Goal: Information Seeking & Learning: Learn about a topic

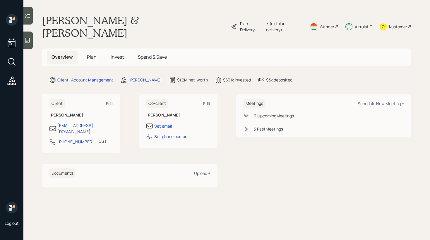
click at [118, 54] on span "Invest" at bounding box center [117, 57] width 13 height 6
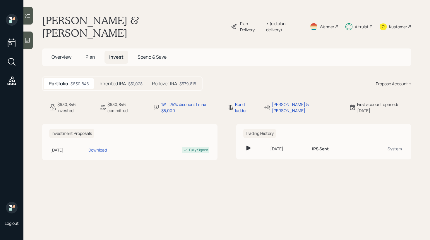
click at [115, 81] on h5 "Inherited IRA" at bounding box center [111, 84] width 27 height 6
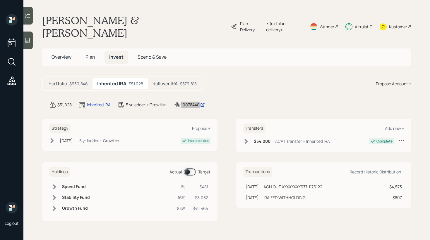
drag, startPoint x: 198, startPoint y: 93, endPoint x: 0, endPoint y: 176, distance: 214.8
click at [0, 0] on div "Log out Bruce & Marcia Fallis Plan Delivery • (old plan-delivery) Warmer Altrui…" at bounding box center [215, 120] width 430 height 240
